Goal: Use online tool/utility: Use online tool/utility

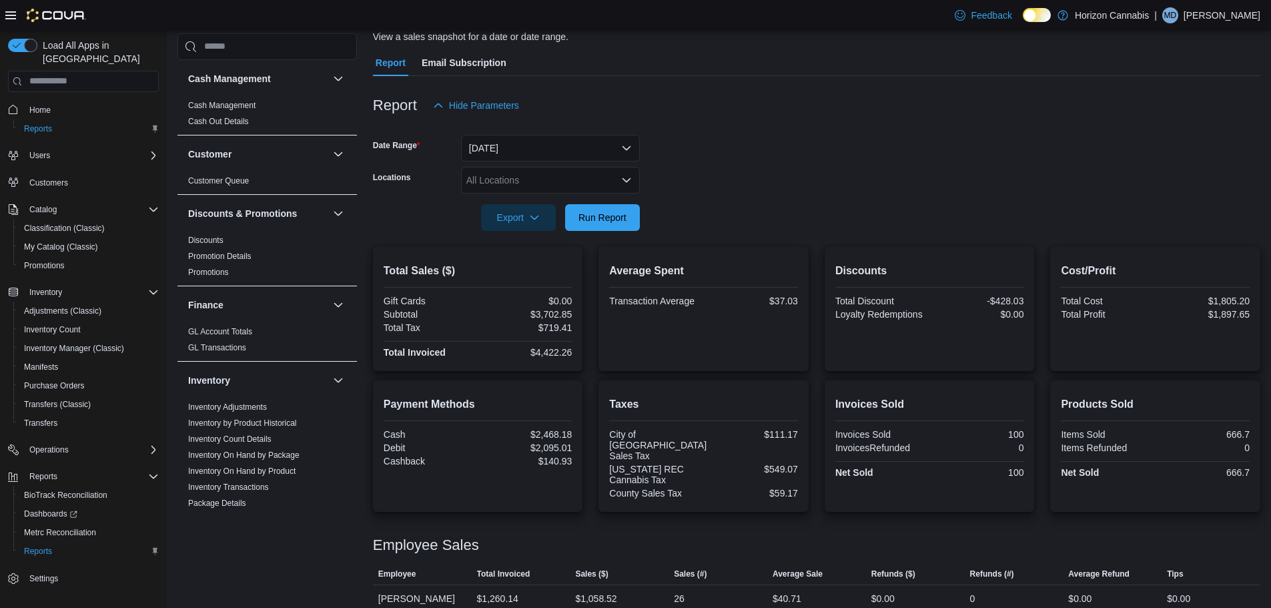
scroll to position [190, 0]
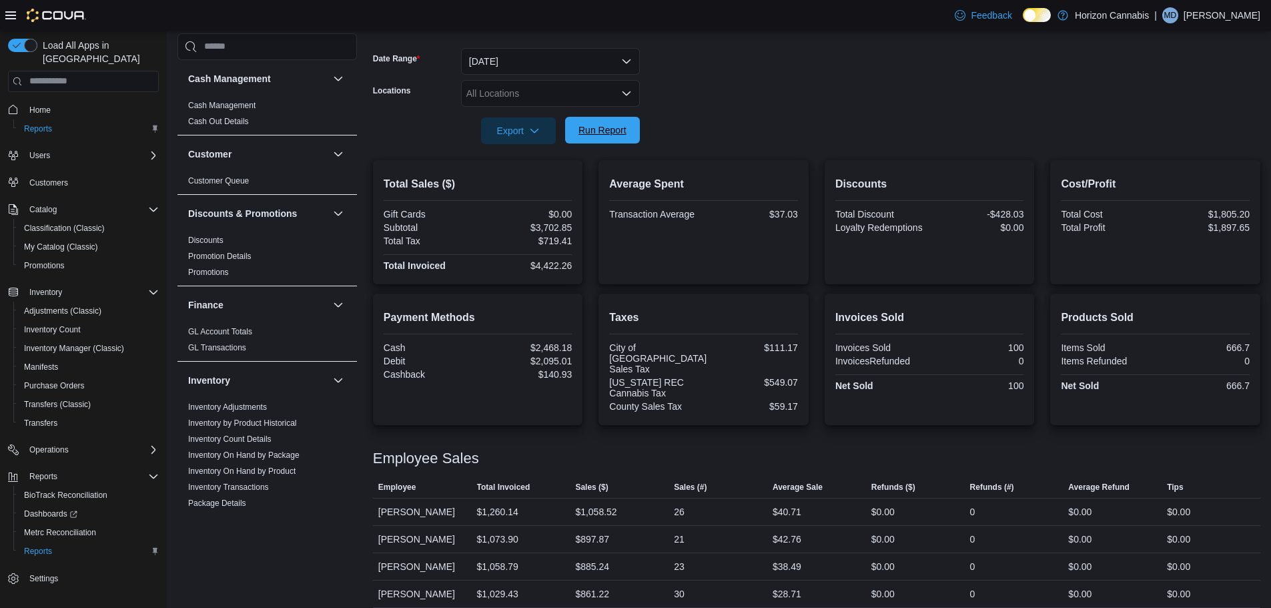
click at [622, 135] on span "Run Report" at bounding box center [603, 129] width 48 height 13
click at [615, 133] on span "Run Report" at bounding box center [603, 129] width 48 height 13
click at [617, 127] on span "Run Report" at bounding box center [603, 129] width 48 height 13
click at [601, 124] on span "Run Report" at bounding box center [603, 129] width 48 height 13
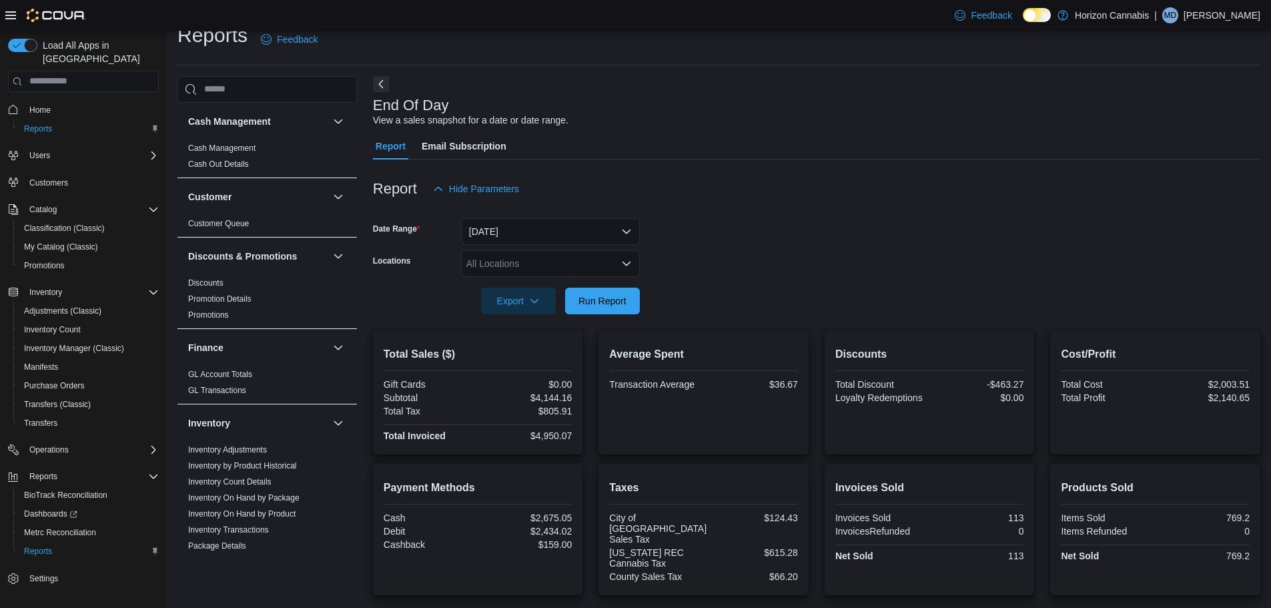
scroll to position [0, 0]
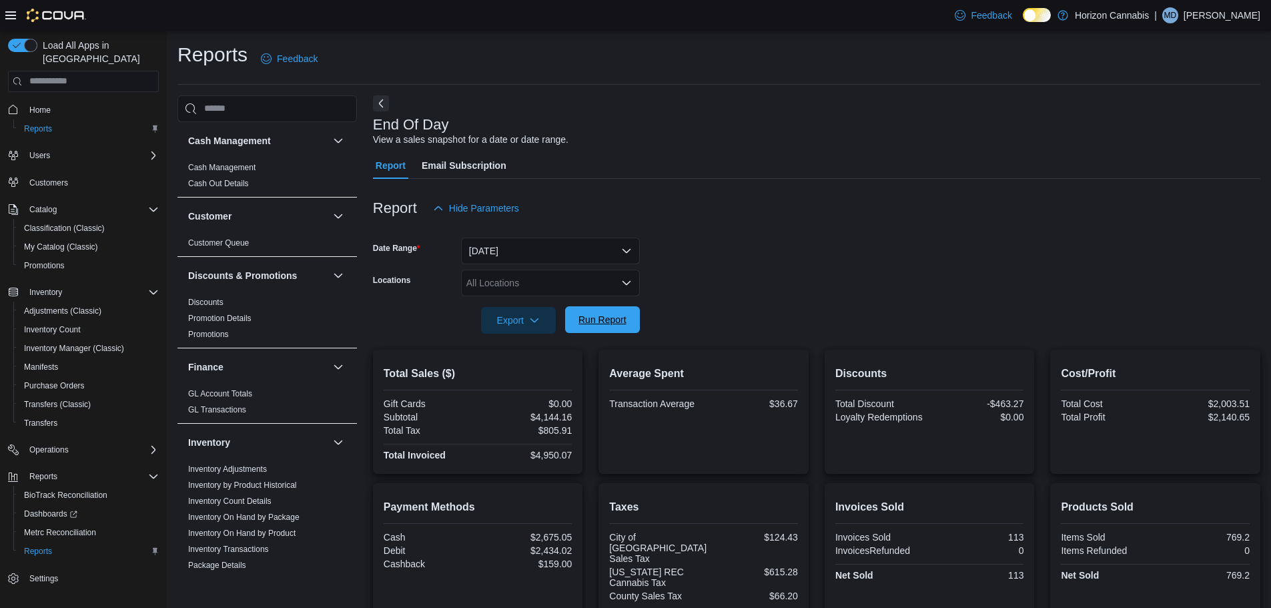
click at [625, 307] on span "Run Report" at bounding box center [602, 319] width 59 height 27
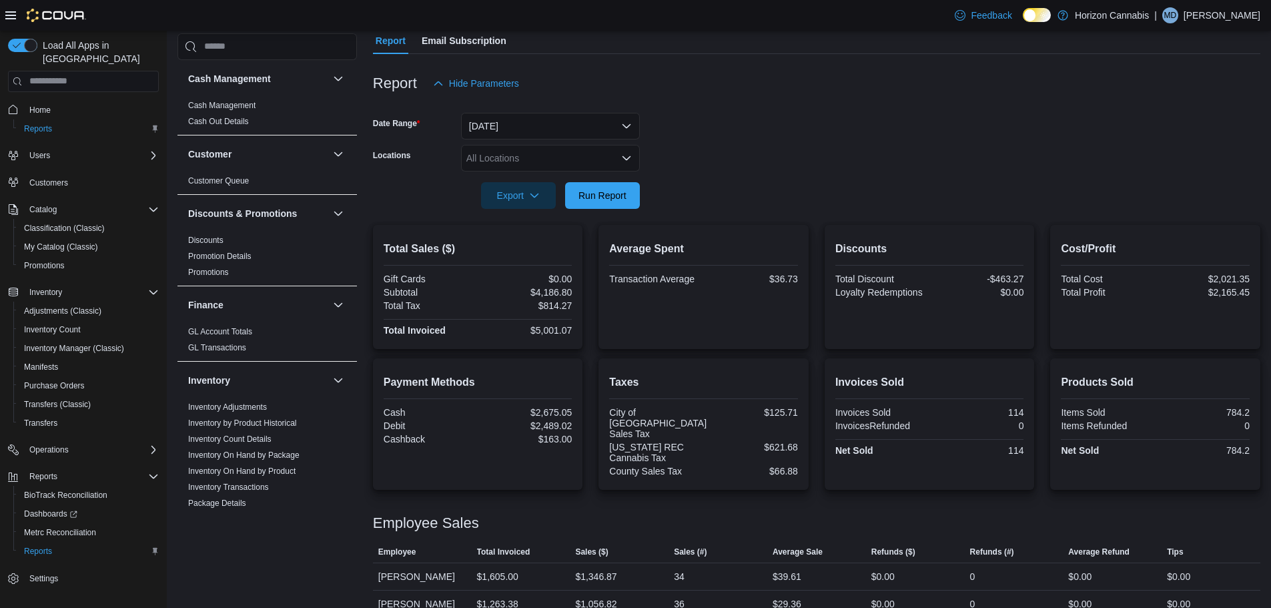
scroll to position [190, 0]
